Goal: Task Accomplishment & Management: Manage account settings

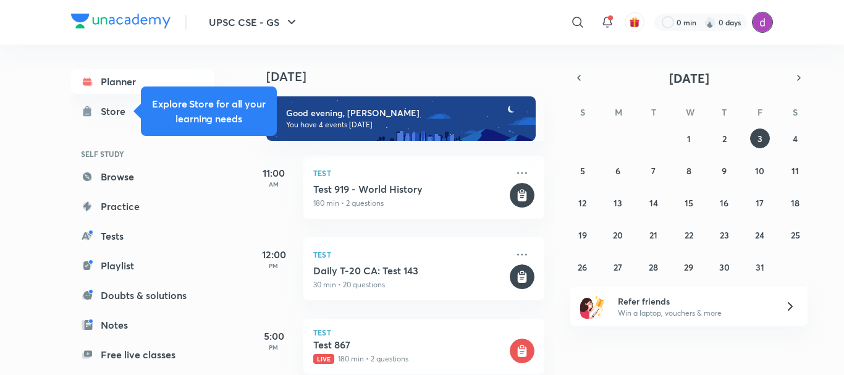
click at [771, 20] on img at bounding box center [762, 22] width 21 height 21
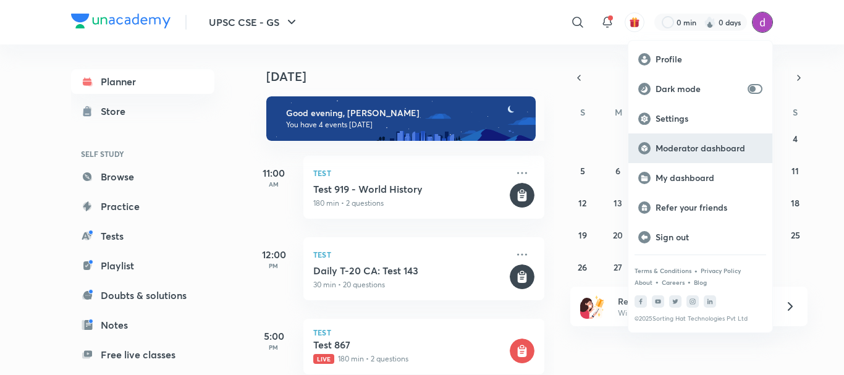
click at [680, 147] on p "Moderator dashboard" at bounding box center [708, 148] width 107 height 11
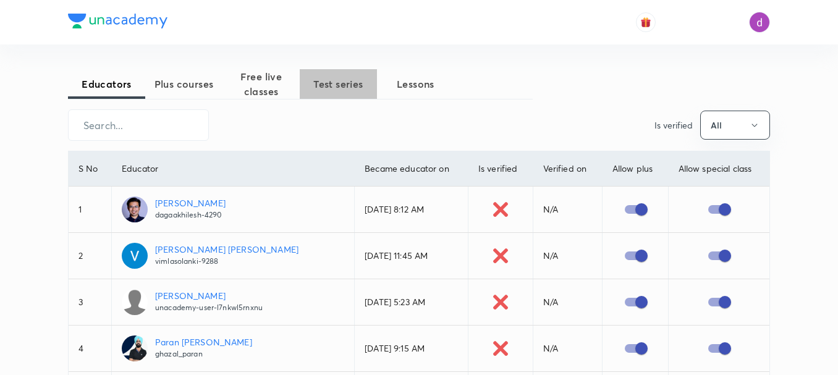
click at [350, 84] on span "Test series" at bounding box center [338, 84] width 77 height 15
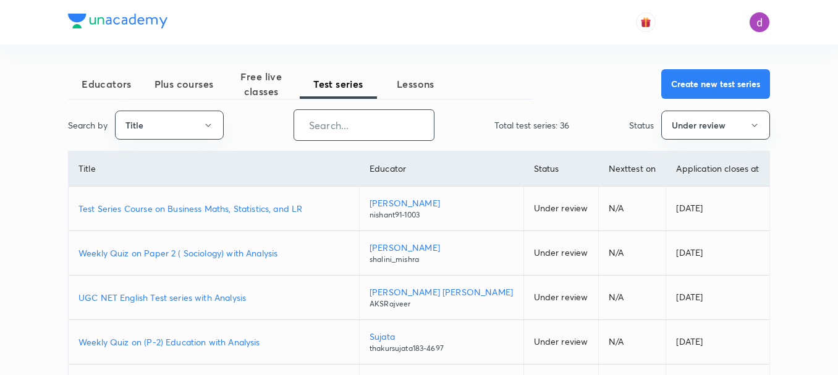
click at [346, 128] on input "text" at bounding box center [364, 125] width 140 height 32
paste input "Iconic Answer Writing Program (Learner's Choice)"
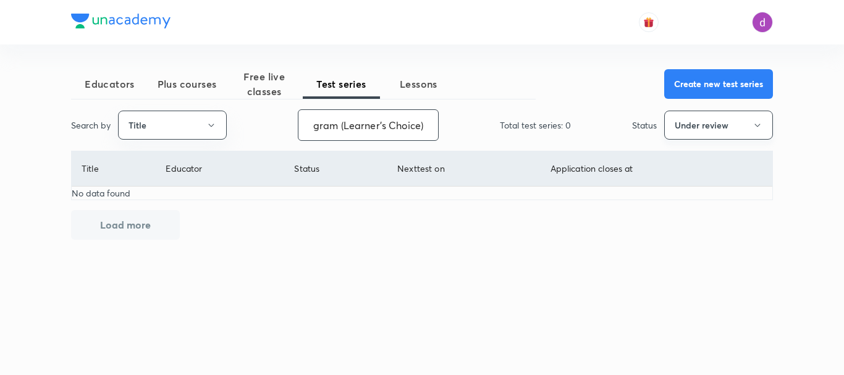
type input "Iconic Answer Writing Program (Learner's Choice)"
click at [683, 137] on button "Under review" at bounding box center [718, 125] width 109 height 29
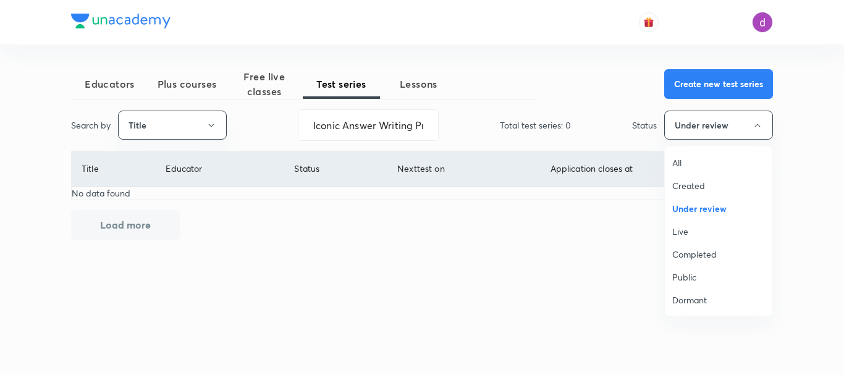
click at [687, 161] on span "All" at bounding box center [718, 162] width 93 height 13
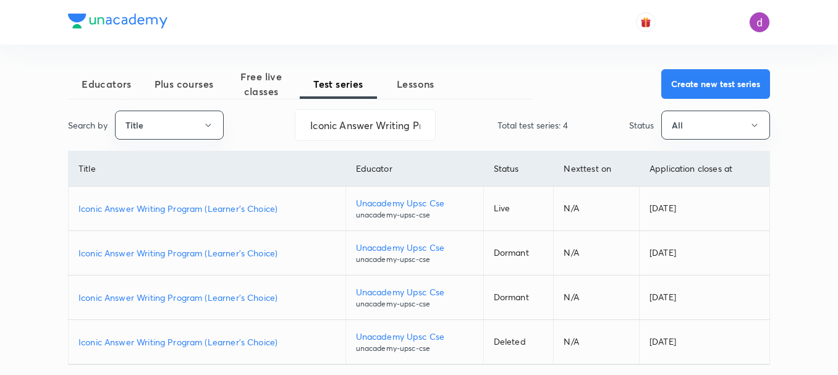
click at [222, 209] on p "Iconic Answer Writing Program (Learner's Choice)" at bounding box center [206, 208] width 257 height 13
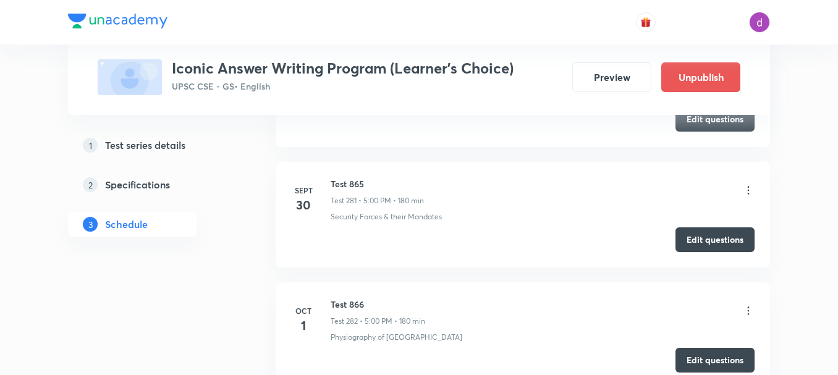
scroll to position [34455, 0]
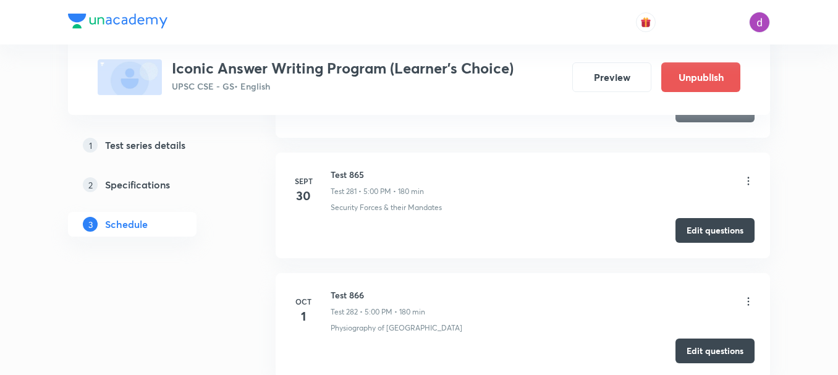
click at [749, 295] on icon at bounding box center [748, 301] width 12 height 12
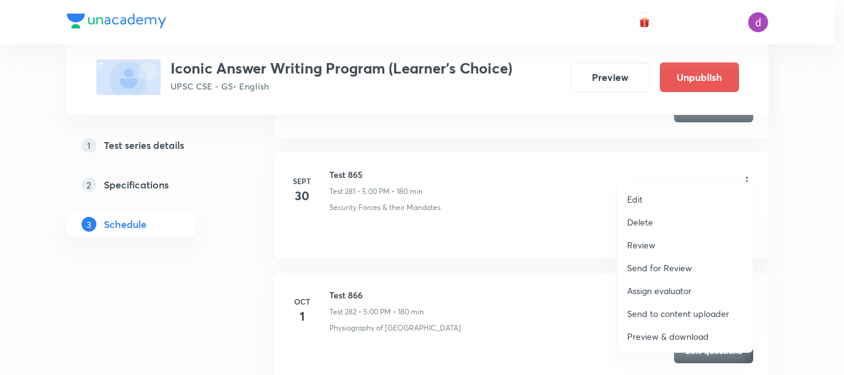
click at [654, 289] on p "Assign evaluator" at bounding box center [659, 290] width 64 height 13
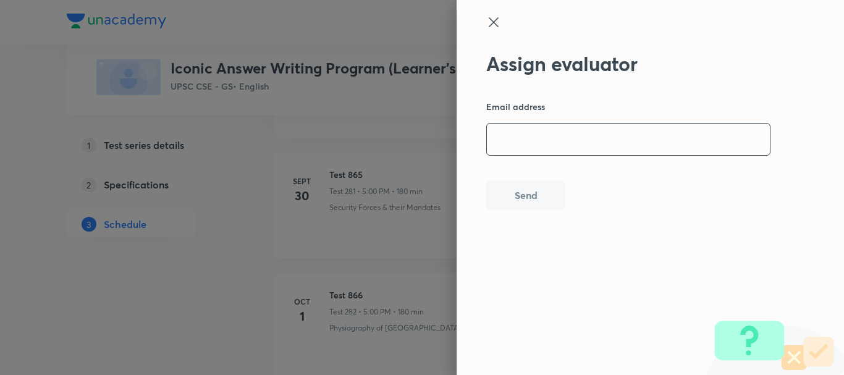
click at [611, 142] on input "email" at bounding box center [628, 140] width 283 height 32
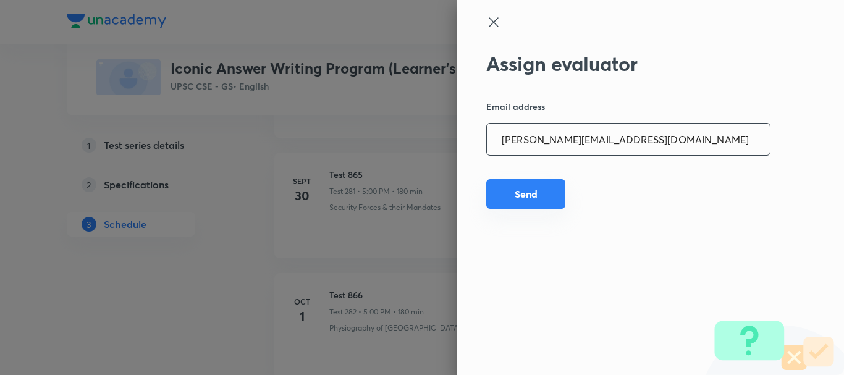
type input "divyarani.choppa@unacademy.com"
click at [534, 195] on button "Send" at bounding box center [525, 194] width 79 height 30
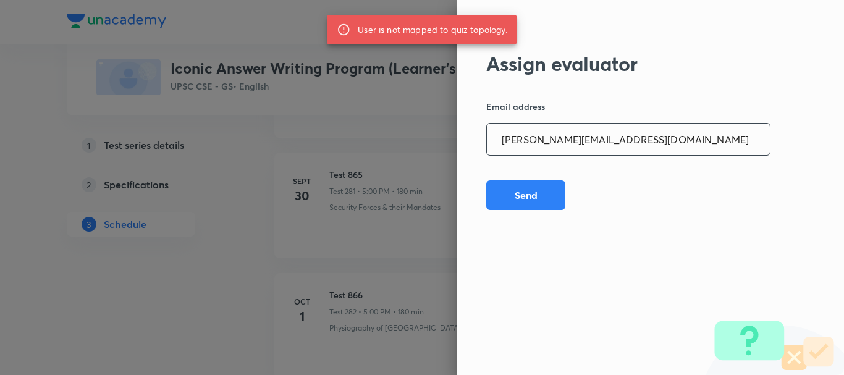
click at [566, 146] on input "divyarani.choppa@unacademy.com" at bounding box center [628, 140] width 283 height 32
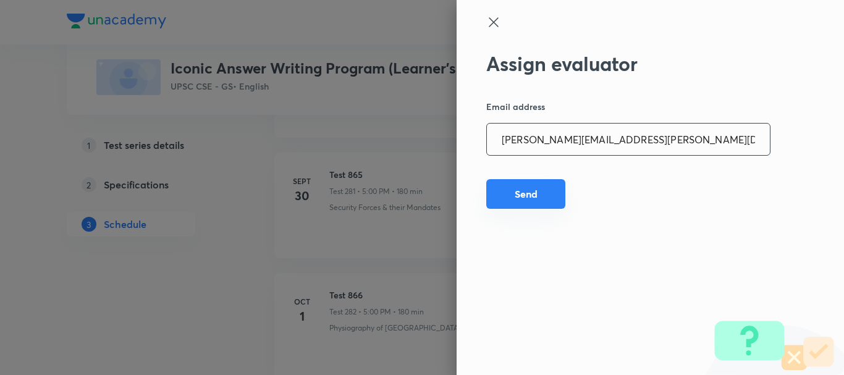
type input "nigam.amber@unacademy.com"
click at [542, 192] on button "Send" at bounding box center [525, 194] width 79 height 30
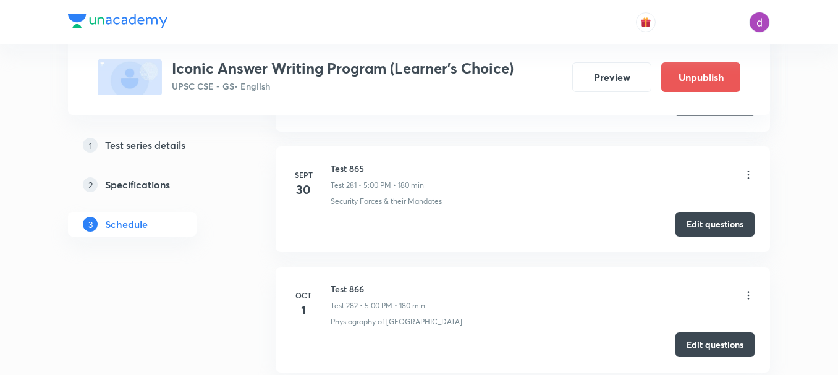
scroll to position [34461, 0]
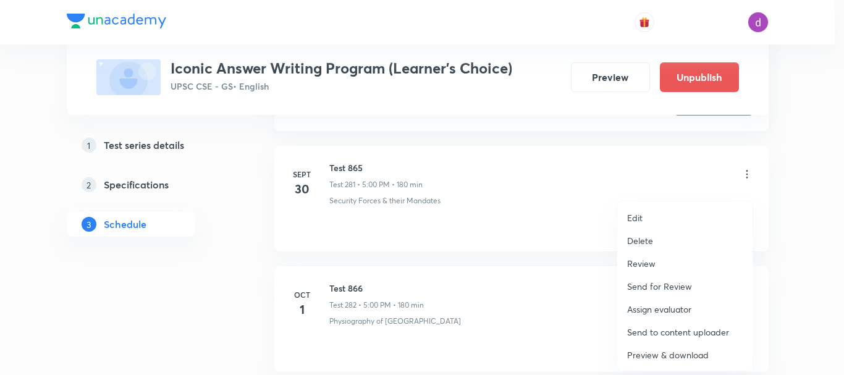
click at [654, 306] on p "Assign evaluator" at bounding box center [659, 309] width 64 height 13
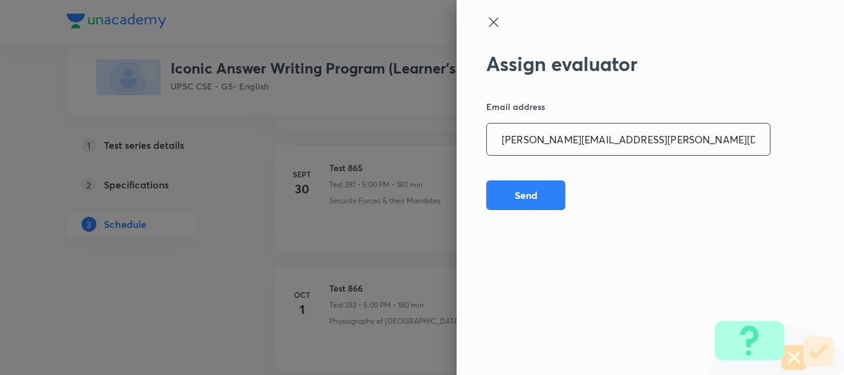
click at [659, 145] on input "nigam.amber@unacademy.com" at bounding box center [628, 140] width 283 height 32
paste input "rahulagrawal23476@gmail"
type input "rahulagrawal23476@gmail.com"
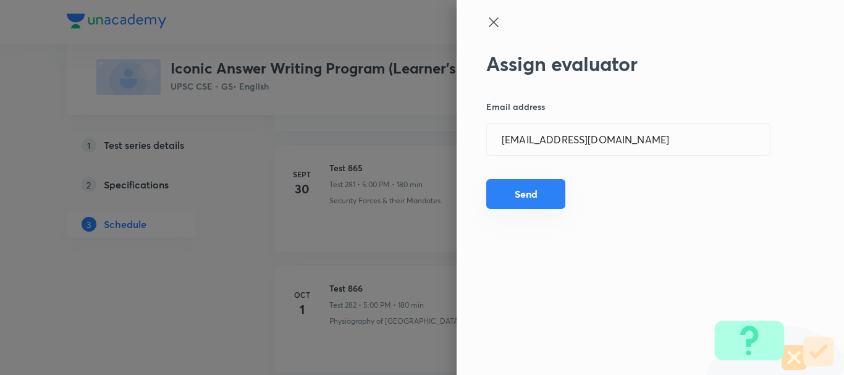
click at [531, 189] on button "Send" at bounding box center [525, 194] width 79 height 30
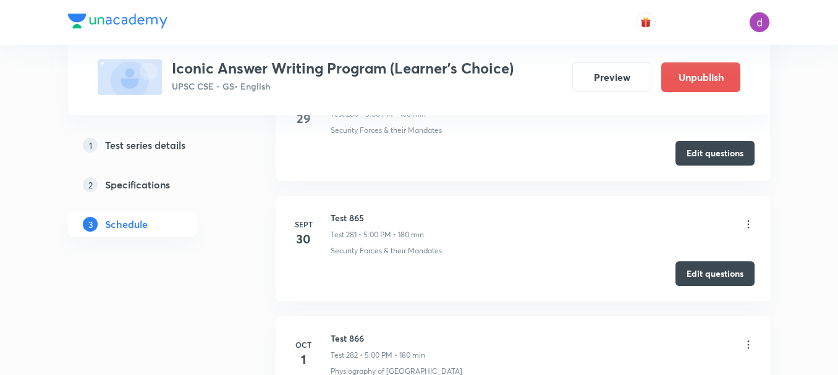
scroll to position [34405, 0]
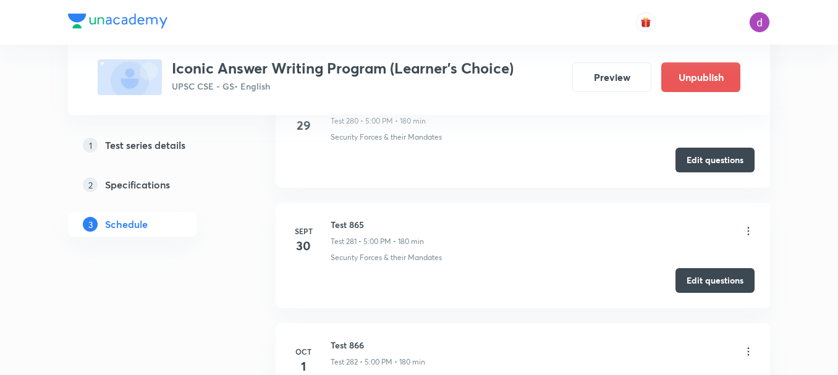
click at [747, 345] on icon at bounding box center [748, 351] width 12 height 12
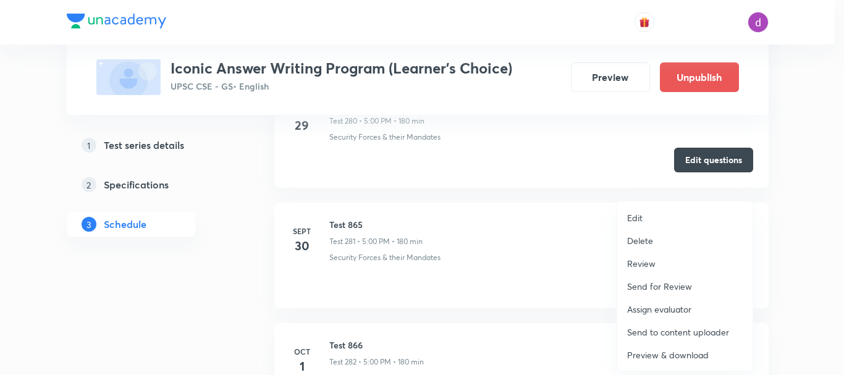
click at [649, 305] on p "Assign evaluator" at bounding box center [659, 309] width 64 height 13
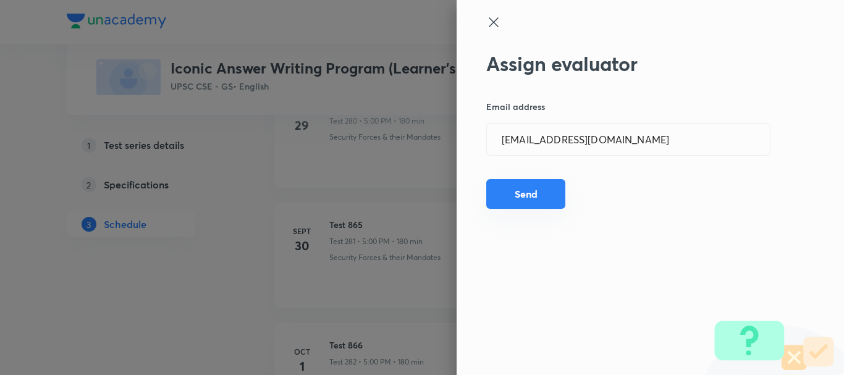
click at [509, 196] on button "Send" at bounding box center [525, 194] width 79 height 30
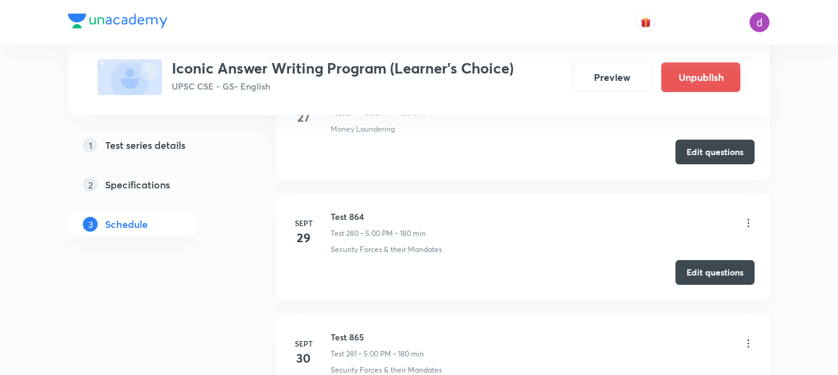
scroll to position [34292, 0]
click at [746, 338] on icon at bounding box center [748, 344] width 12 height 12
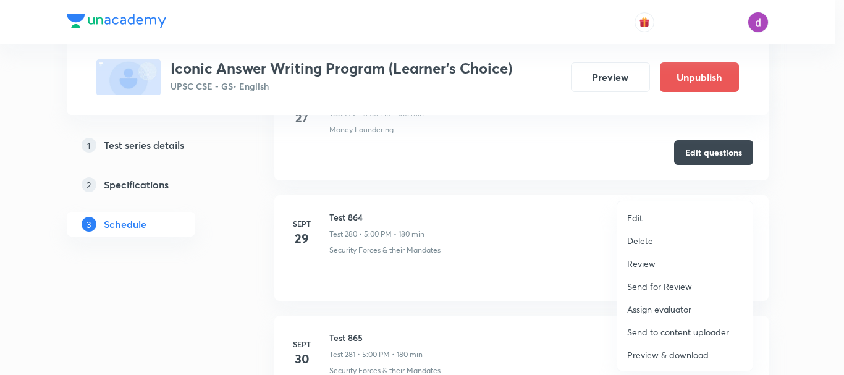
click at [665, 307] on p "Assign evaluator" at bounding box center [659, 309] width 64 height 13
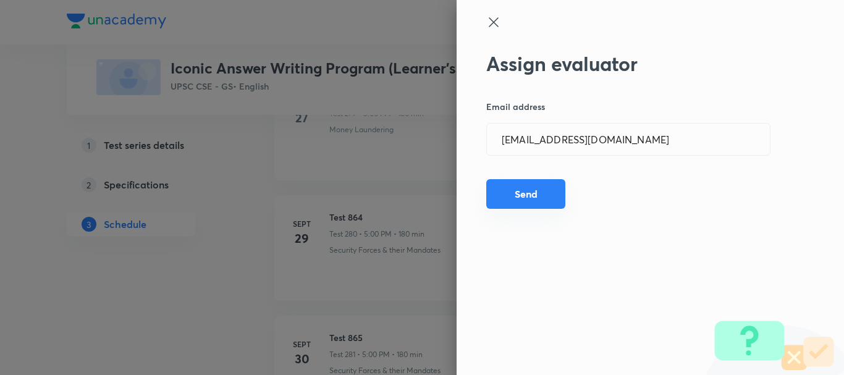
click at [536, 196] on button "Send" at bounding box center [525, 194] width 79 height 30
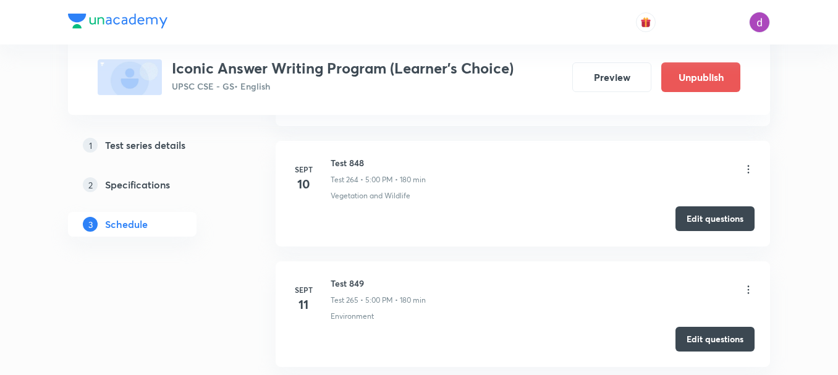
scroll to position [32317, 0]
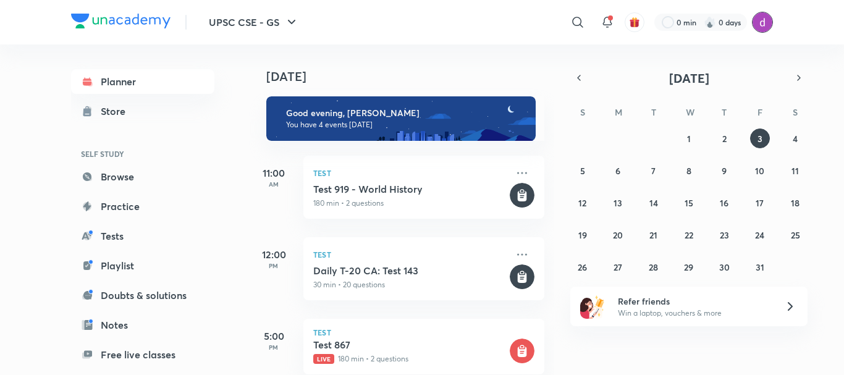
click at [766, 25] on img at bounding box center [762, 22] width 21 height 21
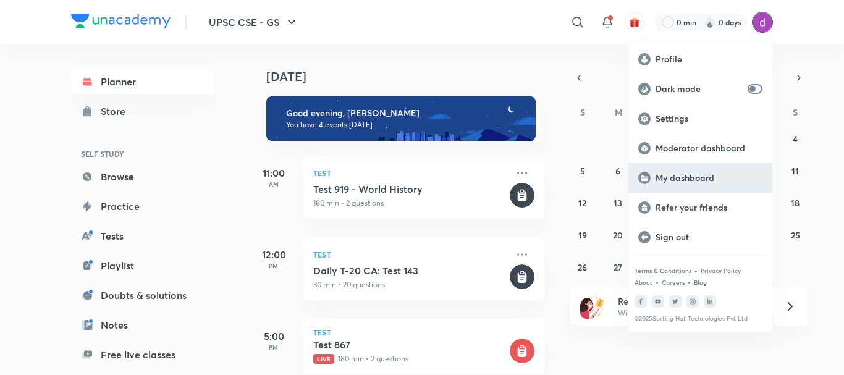
click at [674, 182] on p "My dashboard" at bounding box center [708, 177] width 107 height 11
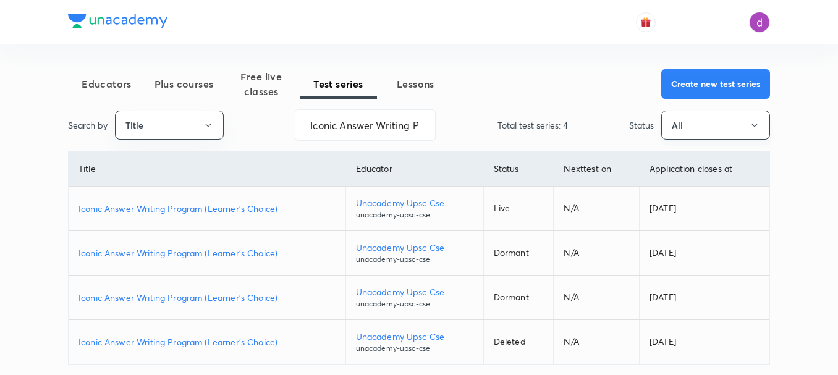
click at [684, 126] on button "All" at bounding box center [715, 125] width 109 height 29
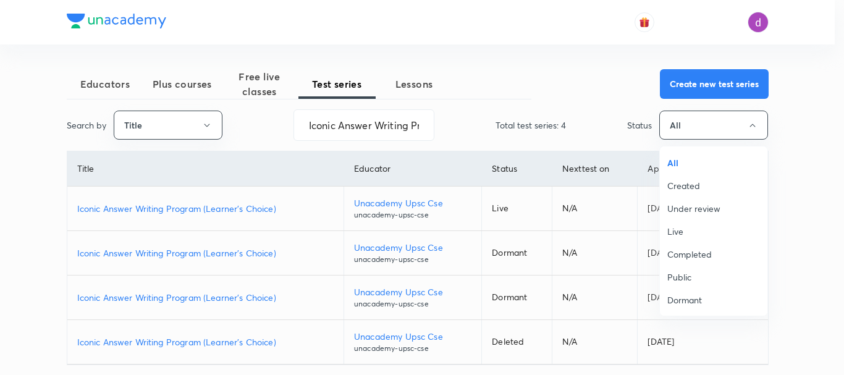
click at [192, 124] on div at bounding box center [422, 187] width 844 height 375
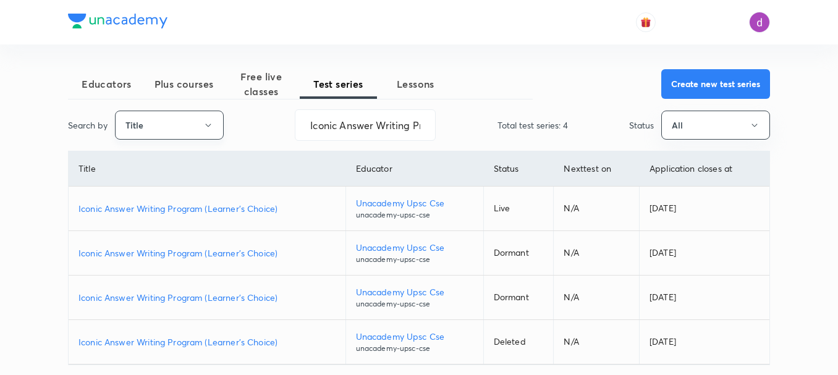
click at [201, 124] on button "Title" at bounding box center [169, 125] width 109 height 29
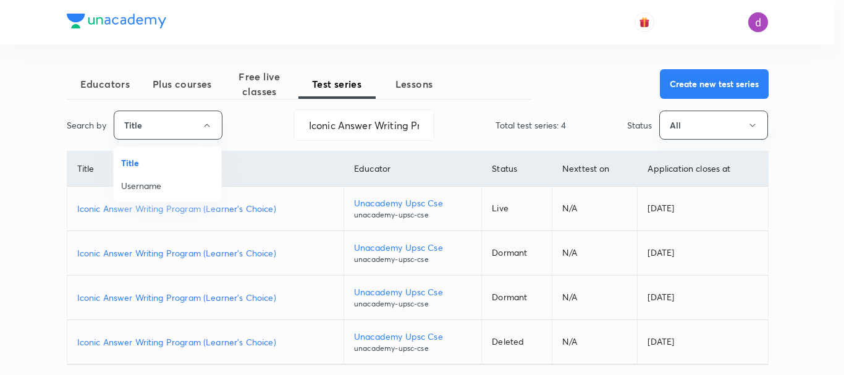
click at [178, 189] on span "Username" at bounding box center [167, 185] width 93 height 13
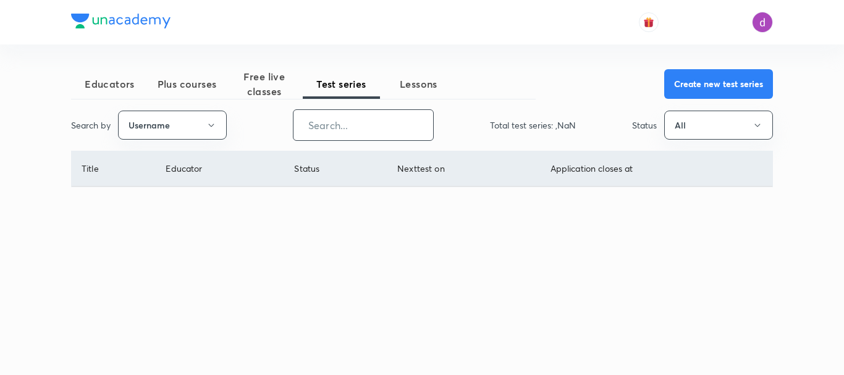
click at [375, 124] on input "text" at bounding box center [363, 125] width 140 height 32
paste input "syed.sarmad37"
type input "syed.sarmad37"
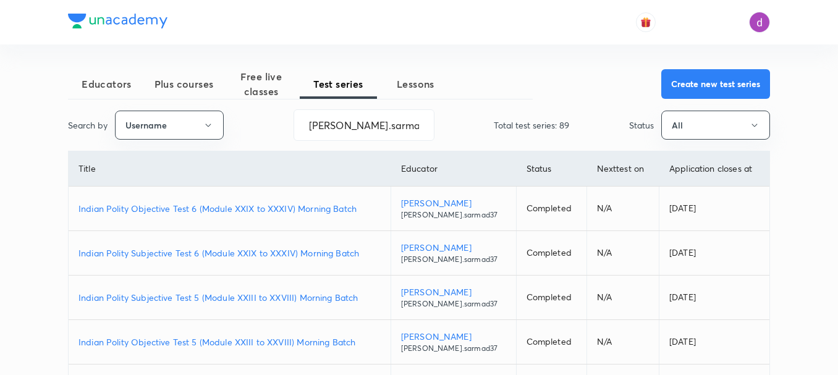
click at [219, 212] on p "Indian Polity Objective Test 6 (Module XXIX to XXXIV) Morning Batch" at bounding box center [229, 208] width 302 height 13
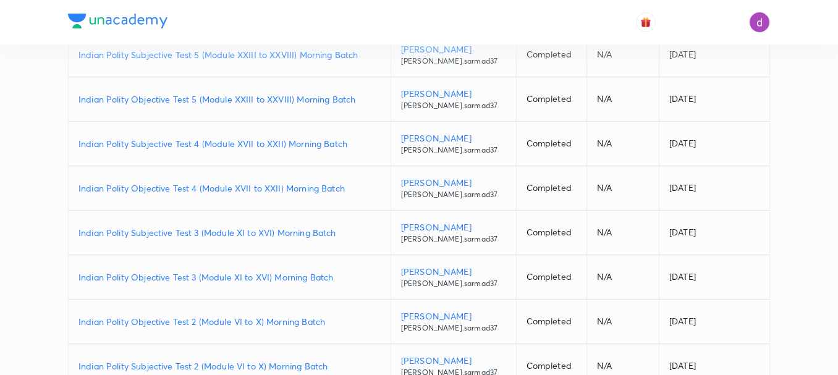
scroll to position [243, 0]
click at [255, 229] on p "Indian Polity Subjective Test 3 (Module XI to XVI) Morning Batch" at bounding box center [229, 231] width 302 height 13
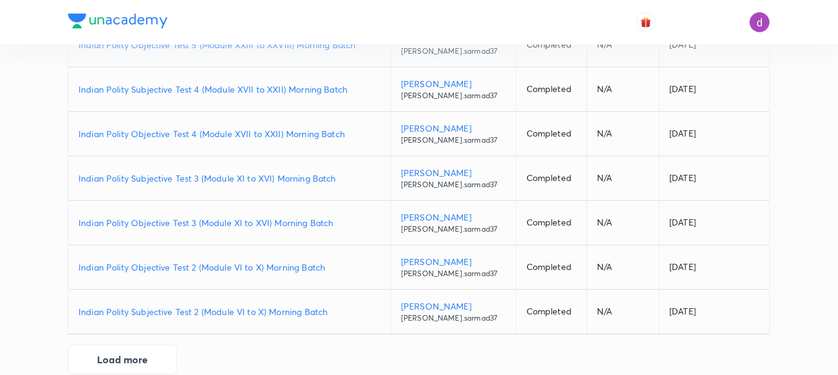
scroll to position [298, 0]
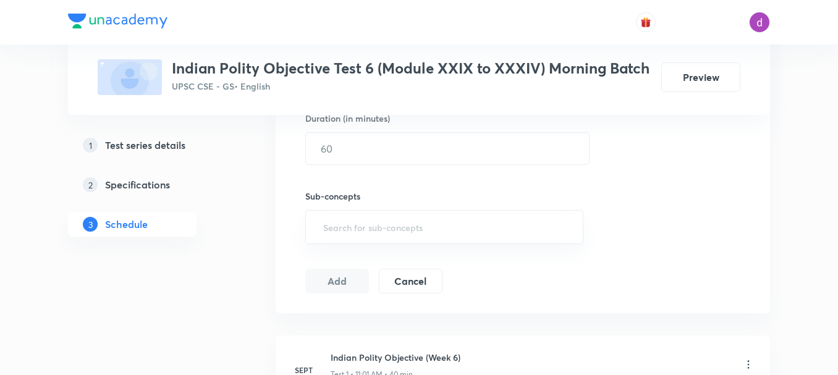
scroll to position [395, 0]
